Goal: Browse casually: Explore the website without a specific task or goal

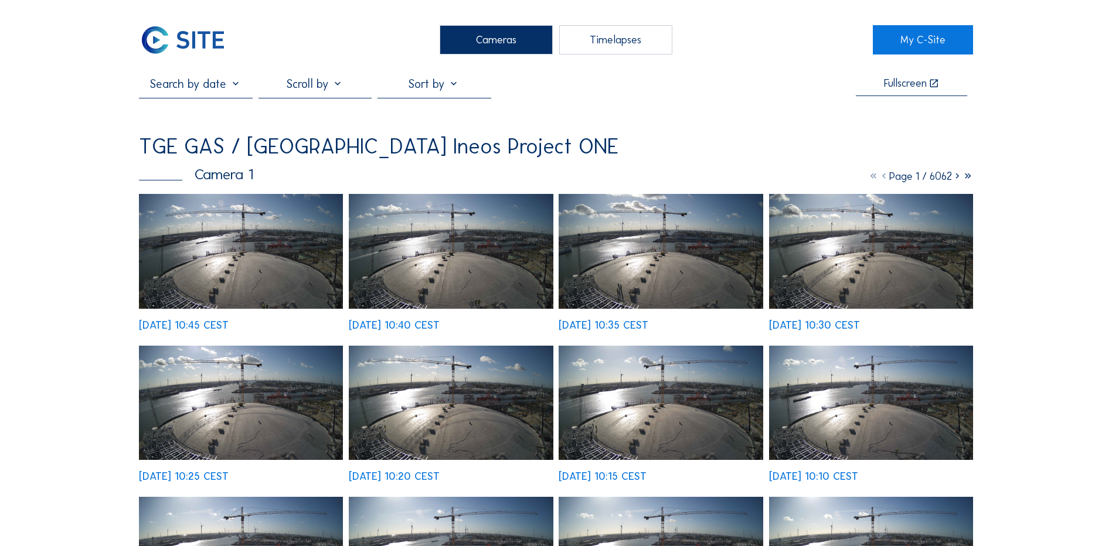
click at [251, 240] on img at bounding box center [241, 251] width 204 height 115
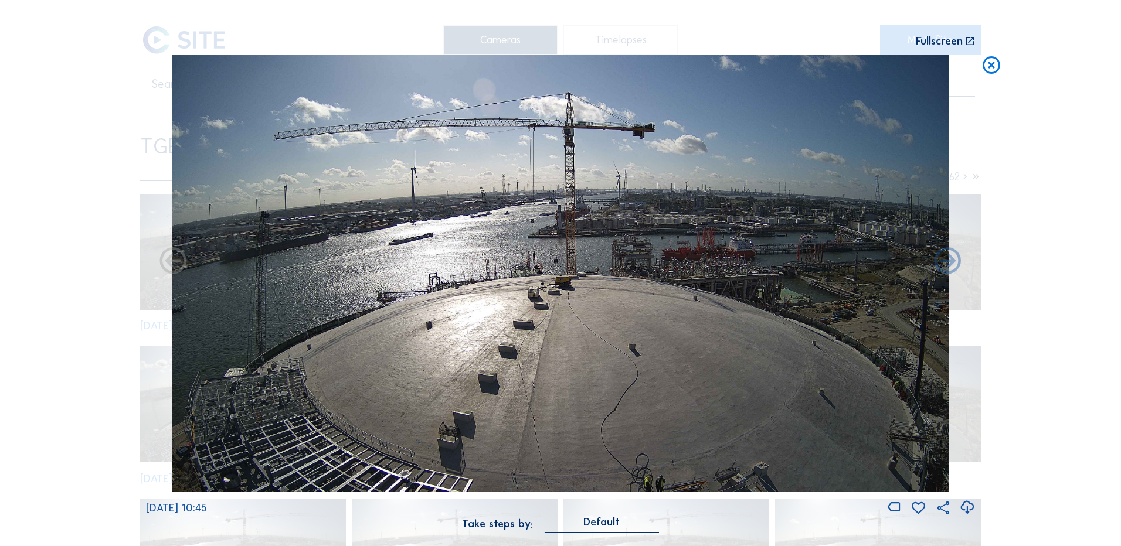
click at [966, 507] on icon at bounding box center [967, 507] width 16 height 19
click at [1104, 318] on div "Scroll to travel through time | Press 'Alt' Button + Scroll to Zoom | Click and…" at bounding box center [560, 273] width 1121 height 546
click at [995, 64] on icon at bounding box center [991, 66] width 21 height 22
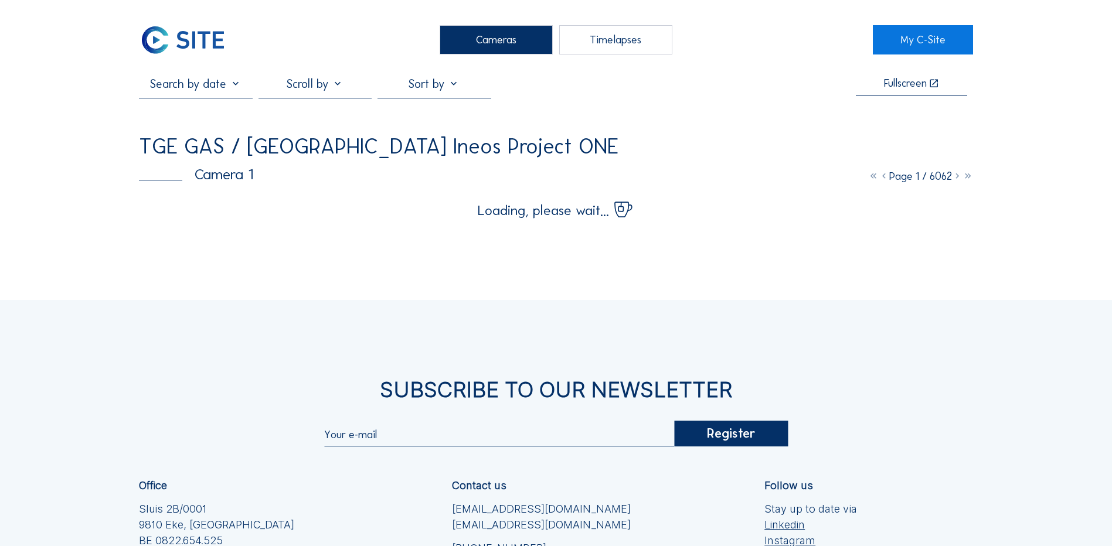
click at [506, 39] on div "Cameras" at bounding box center [496, 39] width 113 height 29
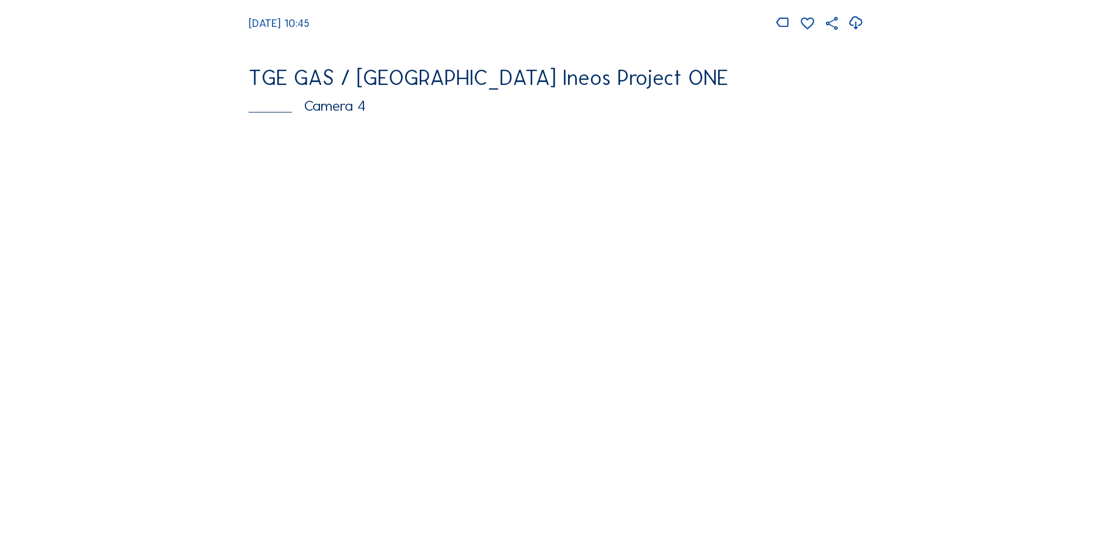
scroll to position [996, 0]
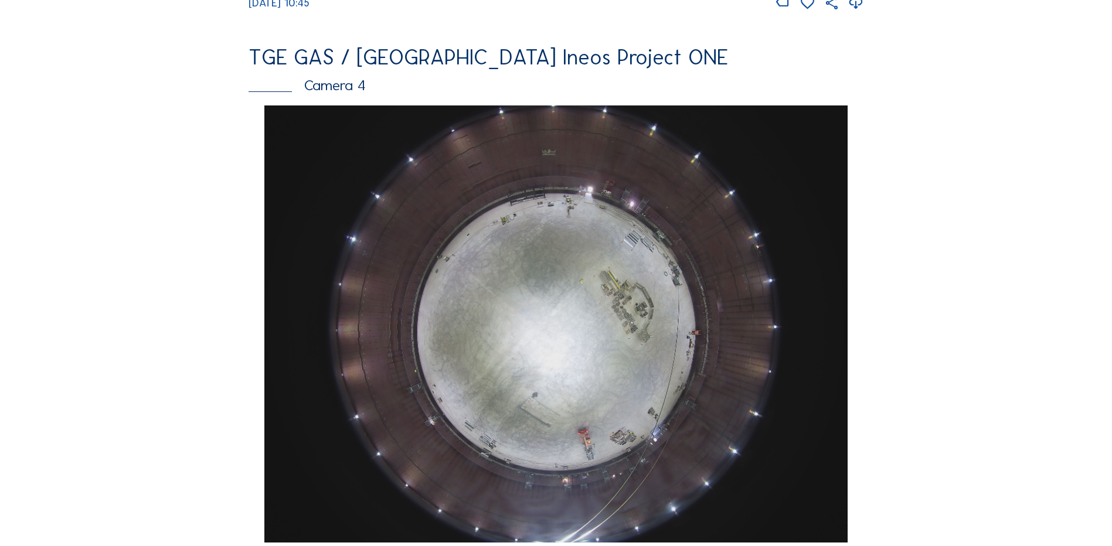
click at [589, 277] on img at bounding box center [555, 324] width 583 height 437
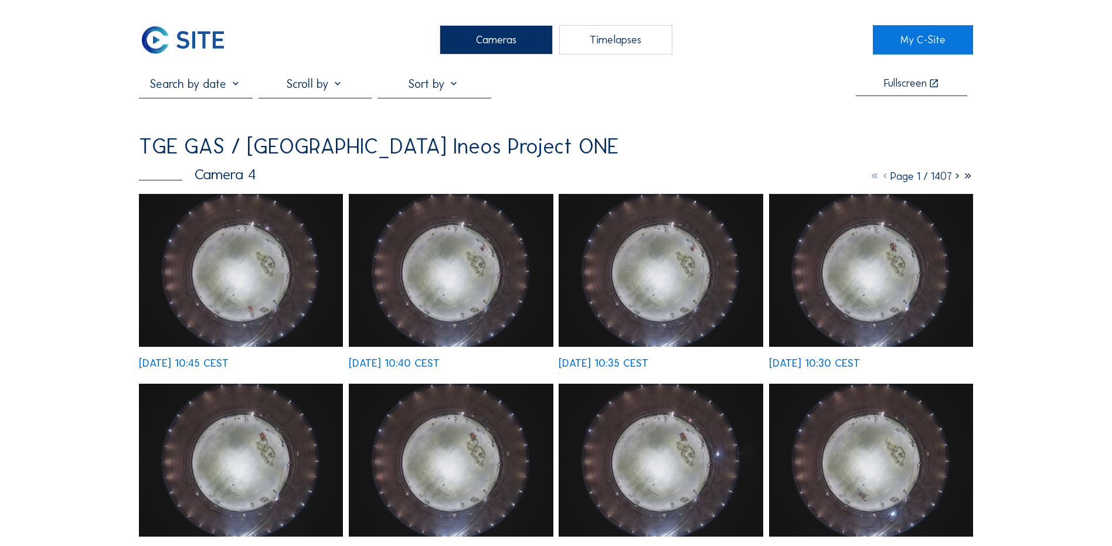
click at [236, 277] on img at bounding box center [241, 270] width 204 height 153
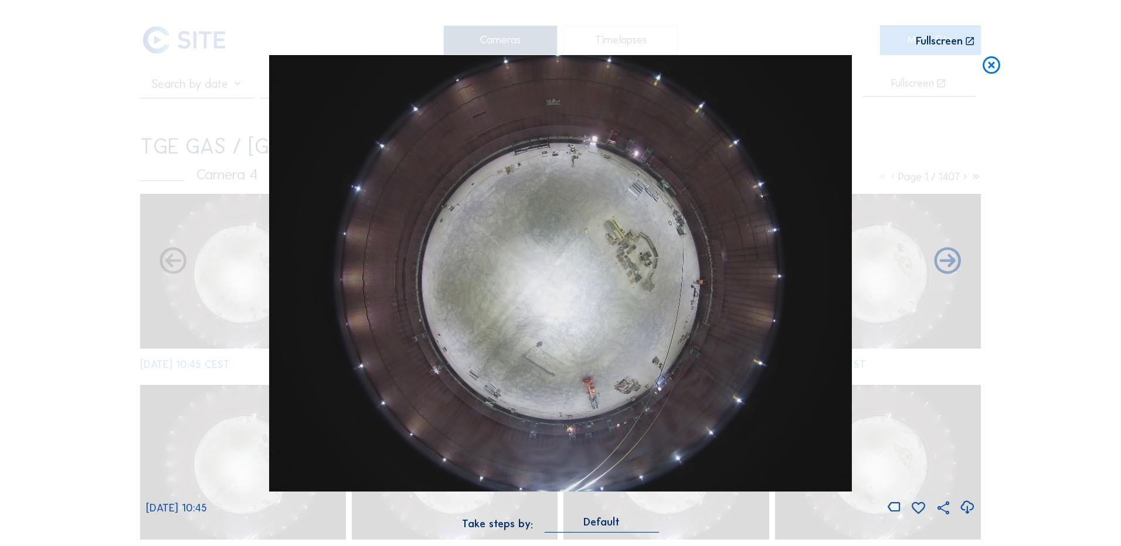
click at [992, 66] on icon at bounding box center [991, 66] width 21 height 22
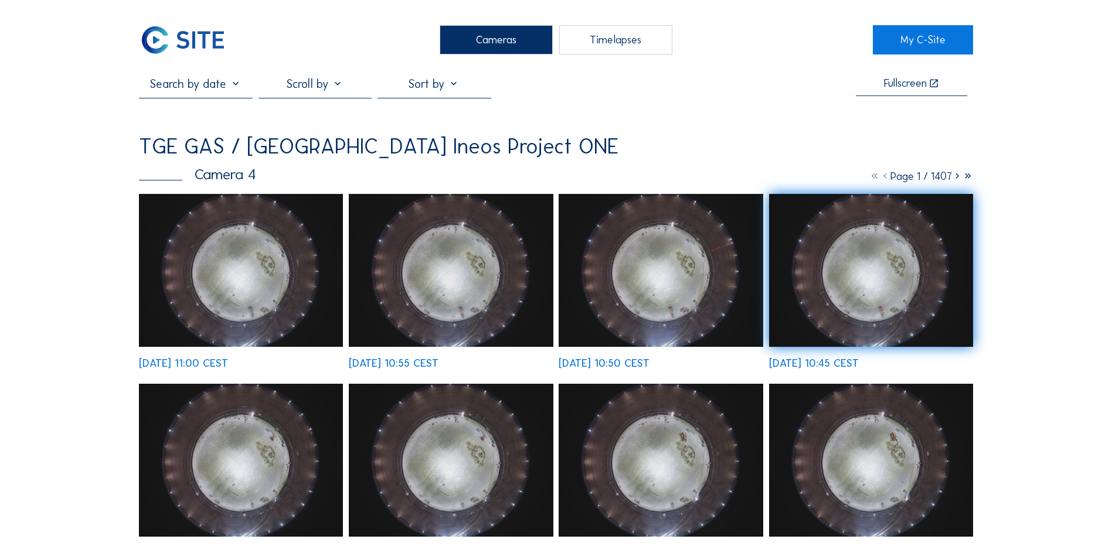
click at [523, 36] on div "Cameras" at bounding box center [496, 39] width 113 height 29
